Goal: Check status

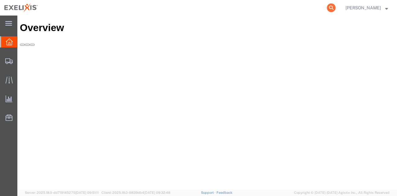
click at [336, 8] on icon at bounding box center [331, 7] width 9 height 9
paste input "S02439429"
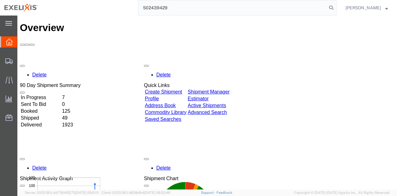
type input "S02439429"
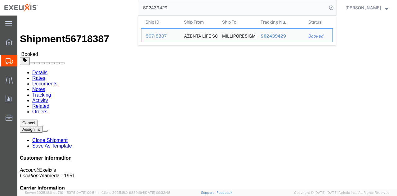
drag, startPoint x: 176, startPoint y: 6, endPoint x: 146, endPoint y: 9, distance: 30.0
click at [146, 9] on input "S02439429" at bounding box center [232, 7] width 189 height 15
